Goal: Find specific page/section: Find specific page/section

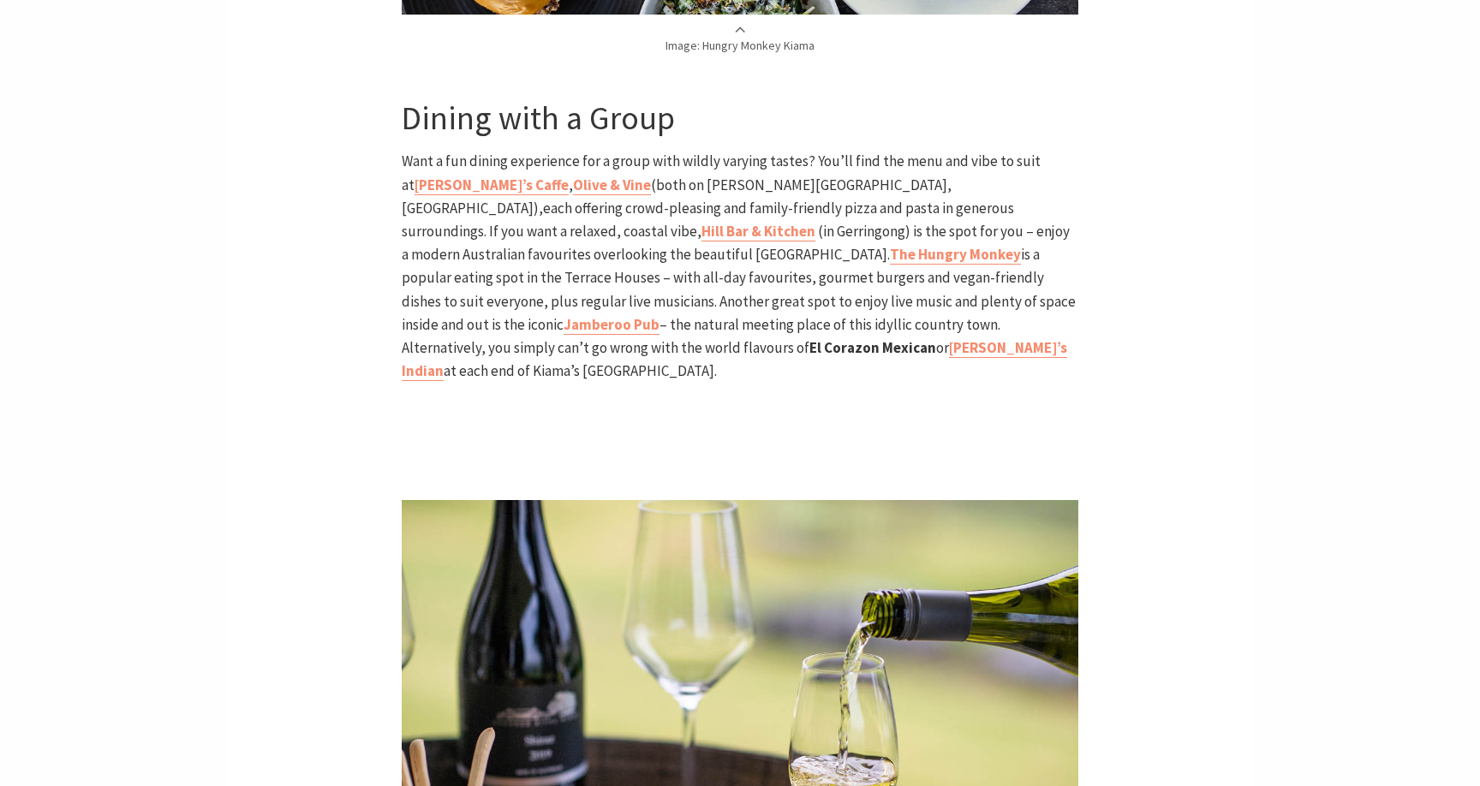
scroll to position [4081, 0]
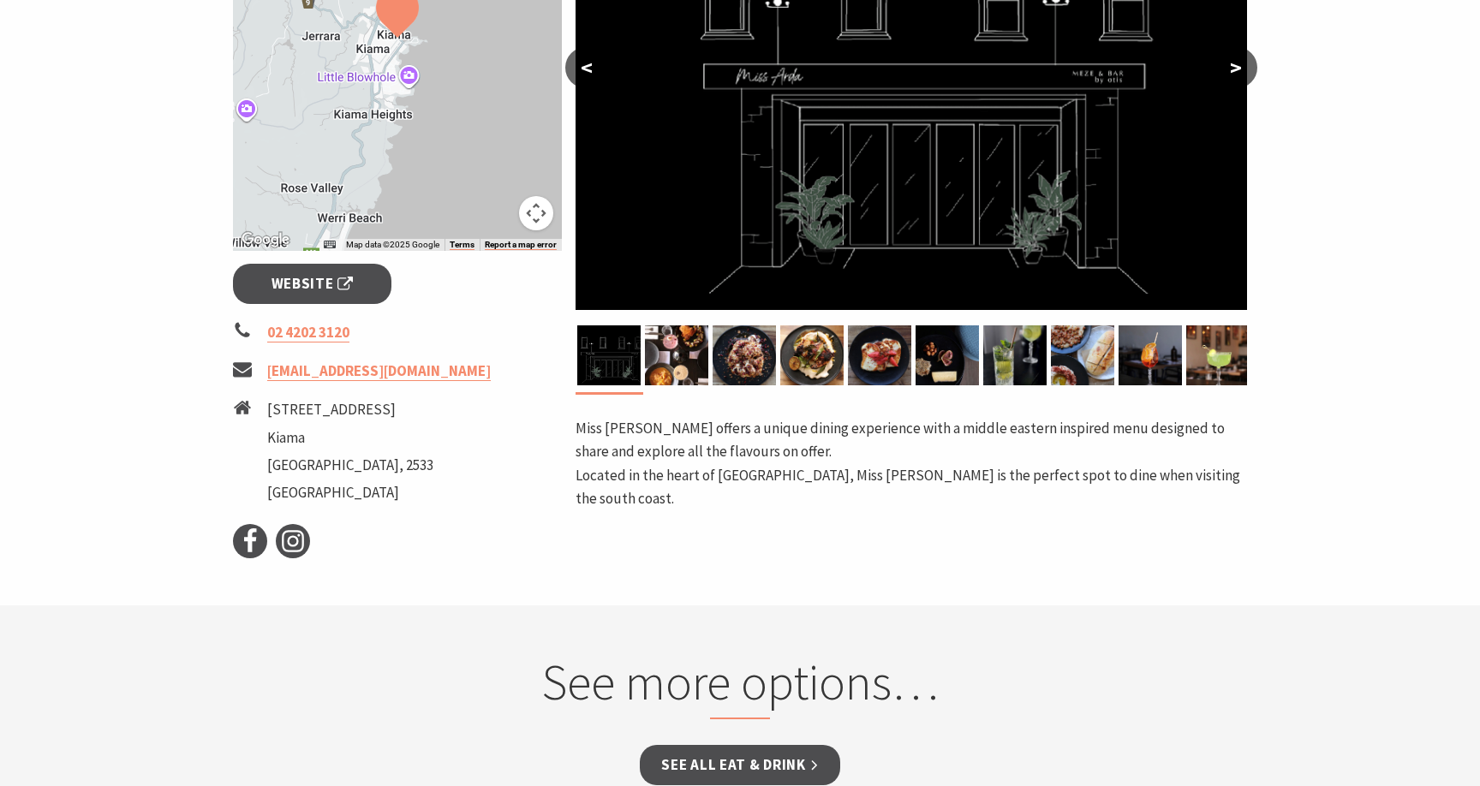
scroll to position [450, 0]
click at [333, 283] on span "Website" at bounding box center [313, 283] width 82 height 23
